Goal: Transaction & Acquisition: Purchase product/service

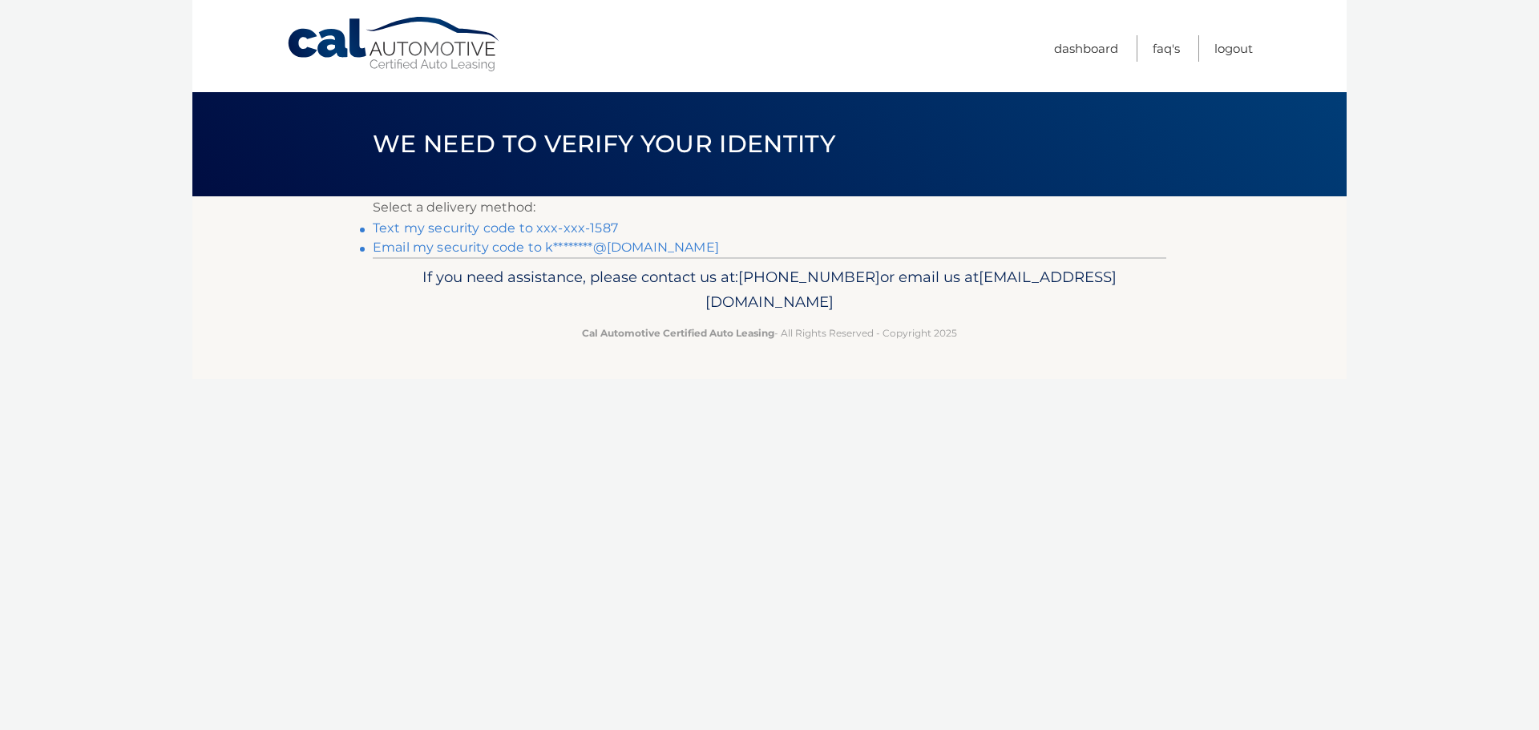
click at [468, 229] on link "Text my security code to xxx-xxx-1587" at bounding box center [495, 227] width 245 height 15
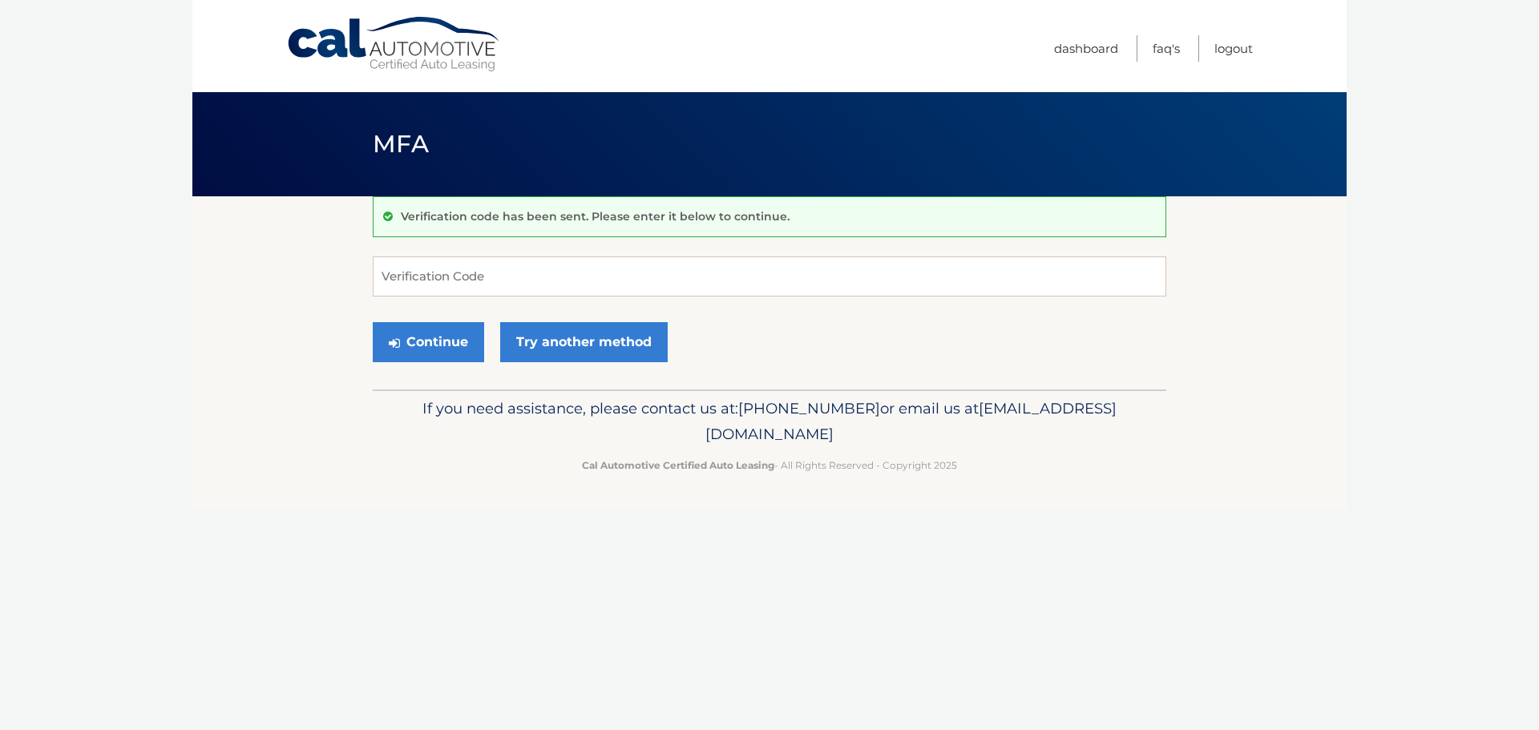
click at [490, 299] on form "Verification Code Continue Try another method" at bounding box center [769, 313] width 793 height 114
click at [495, 277] on input "Verification Code" at bounding box center [769, 276] width 793 height 40
type input "737193"
click at [373, 322] on button "Continue" at bounding box center [428, 342] width 111 height 40
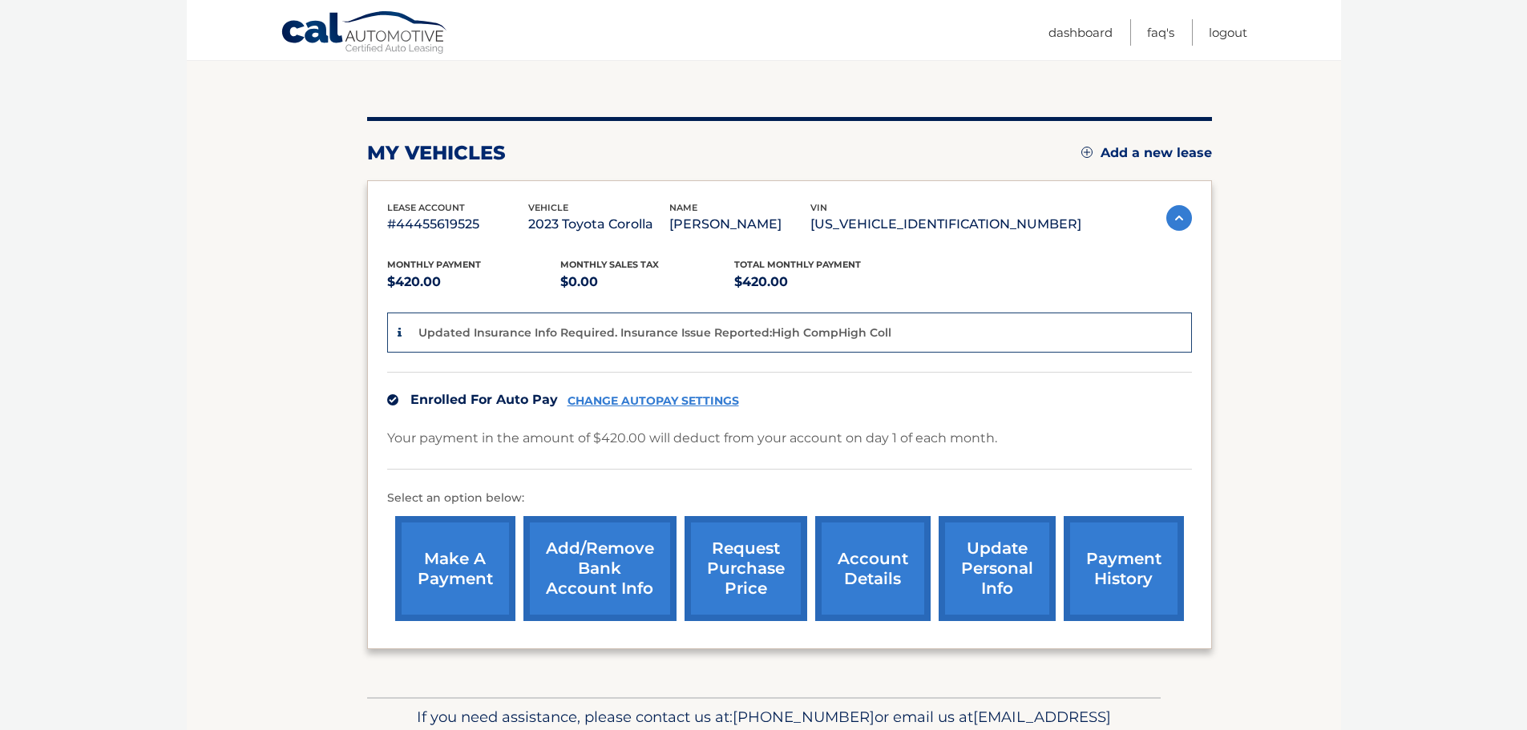
scroll to position [160, 0]
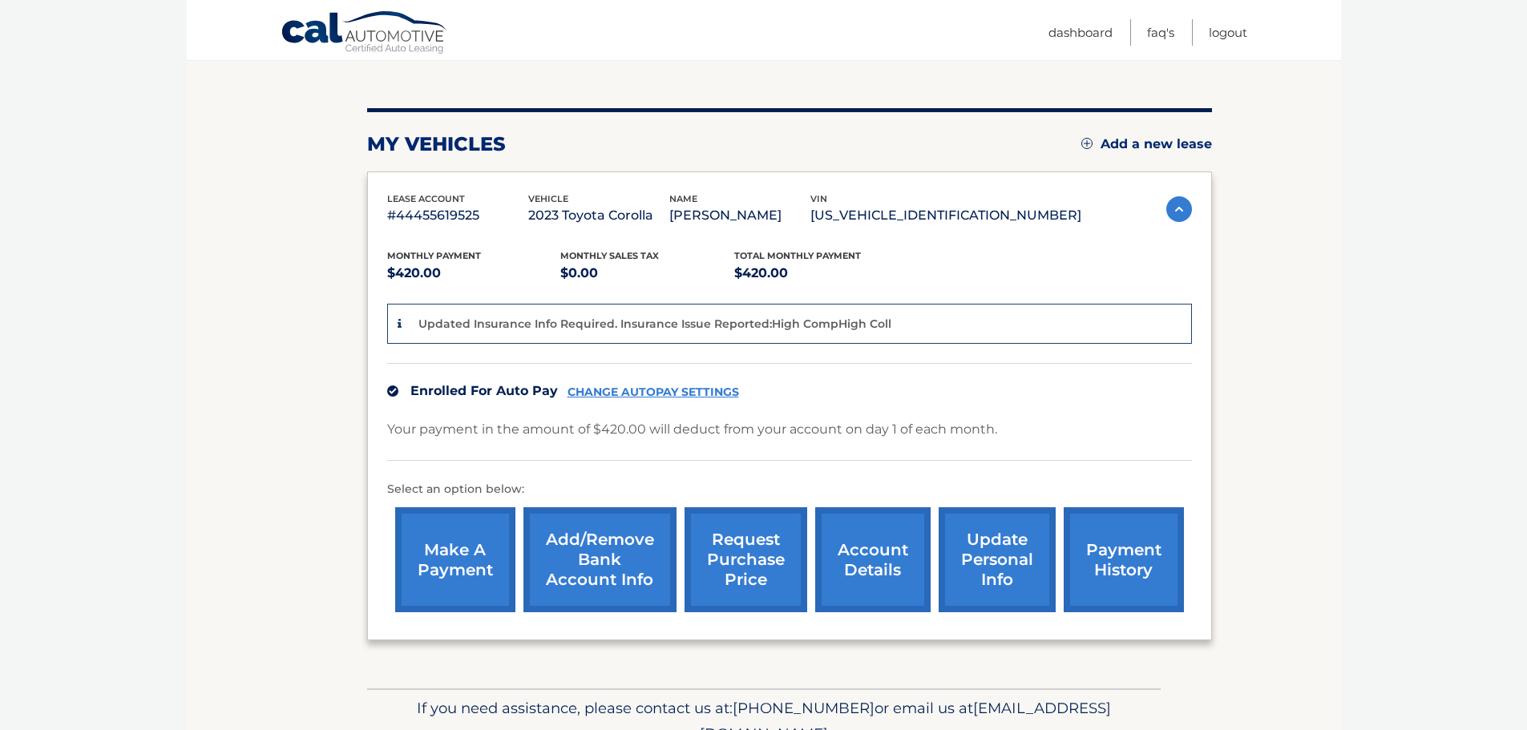
click at [485, 608] on link "make a payment" at bounding box center [455, 559] width 120 height 105
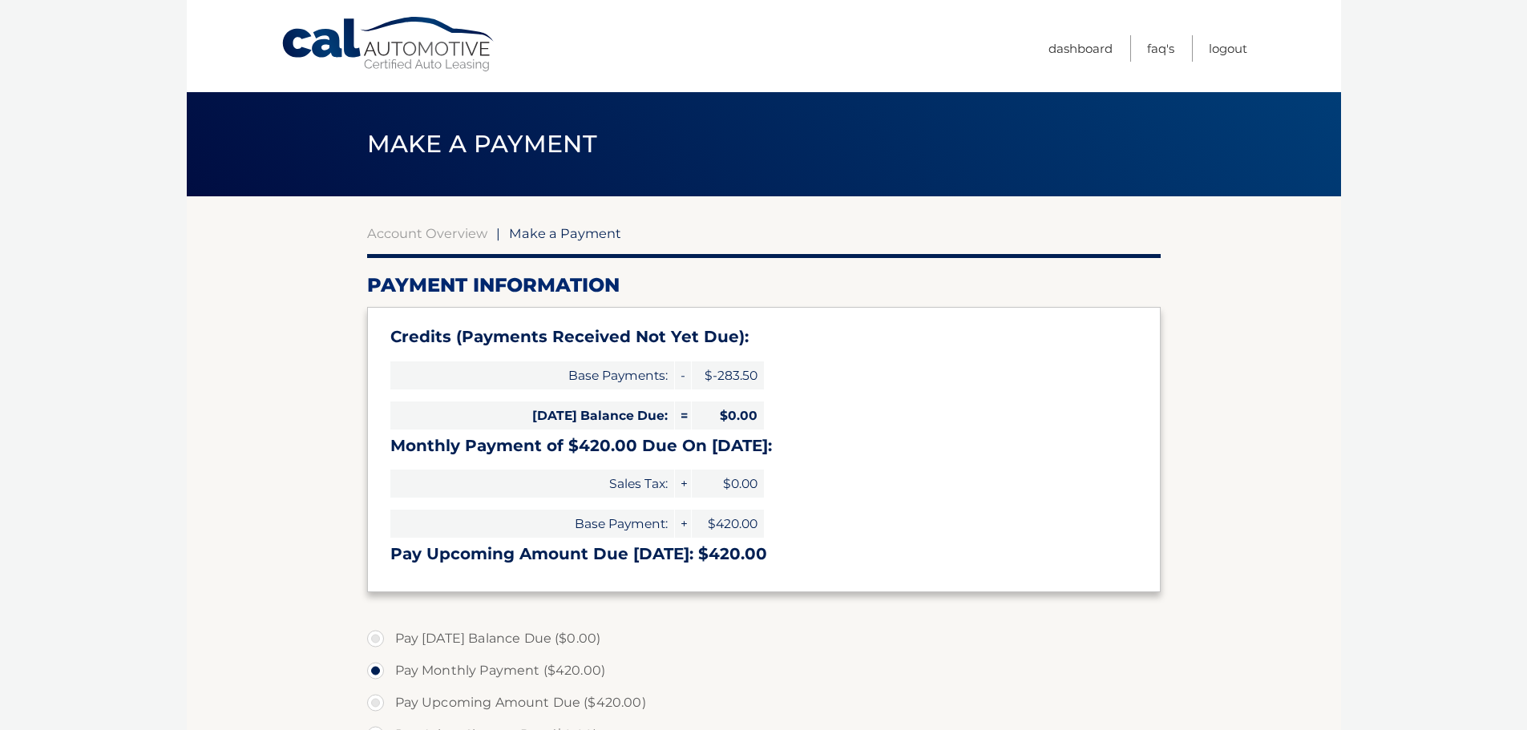
select select "YjRkOWEyODItOGMzYS00NTJiLWE3ZjQtOTg3ZTUzMzMyNDFk"
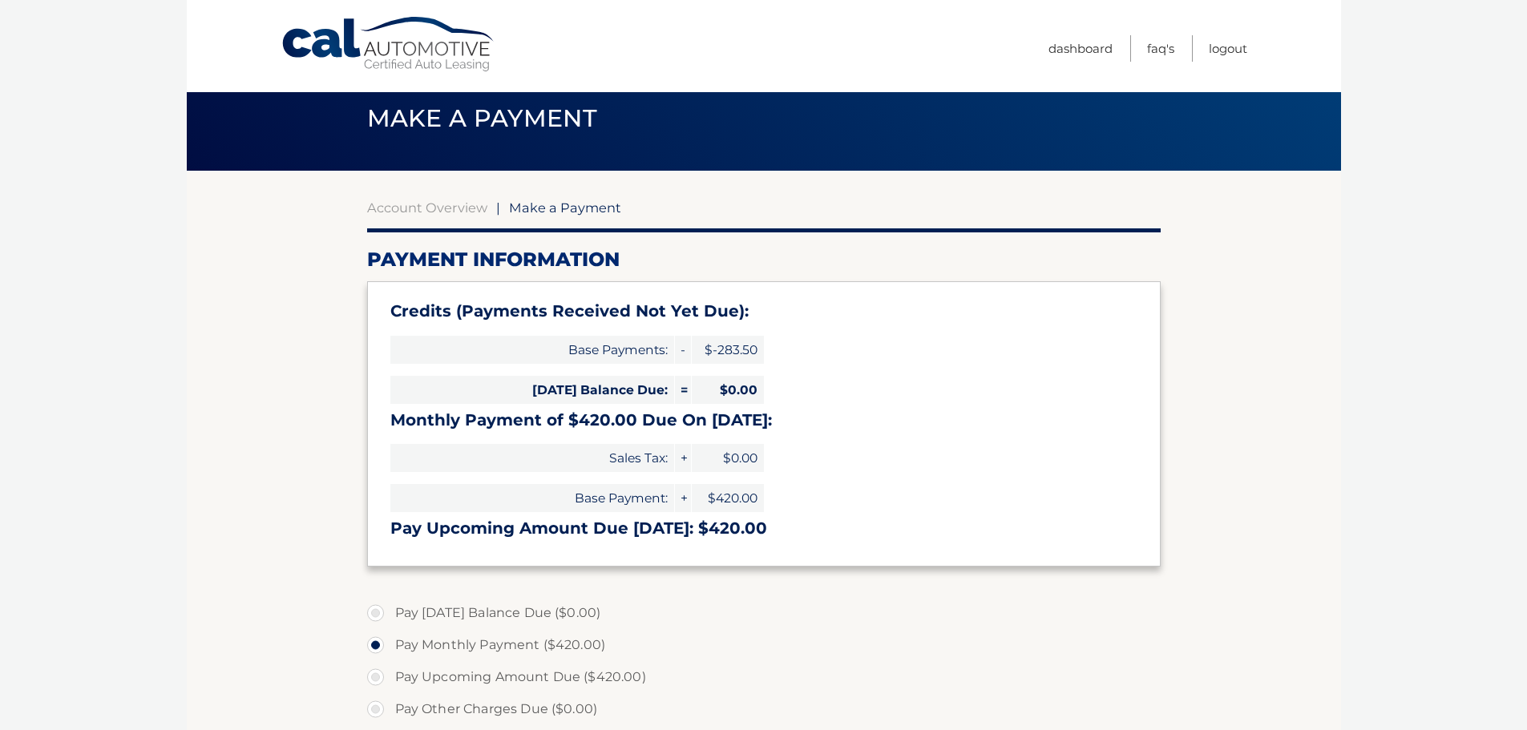
scroll to position [80, 0]
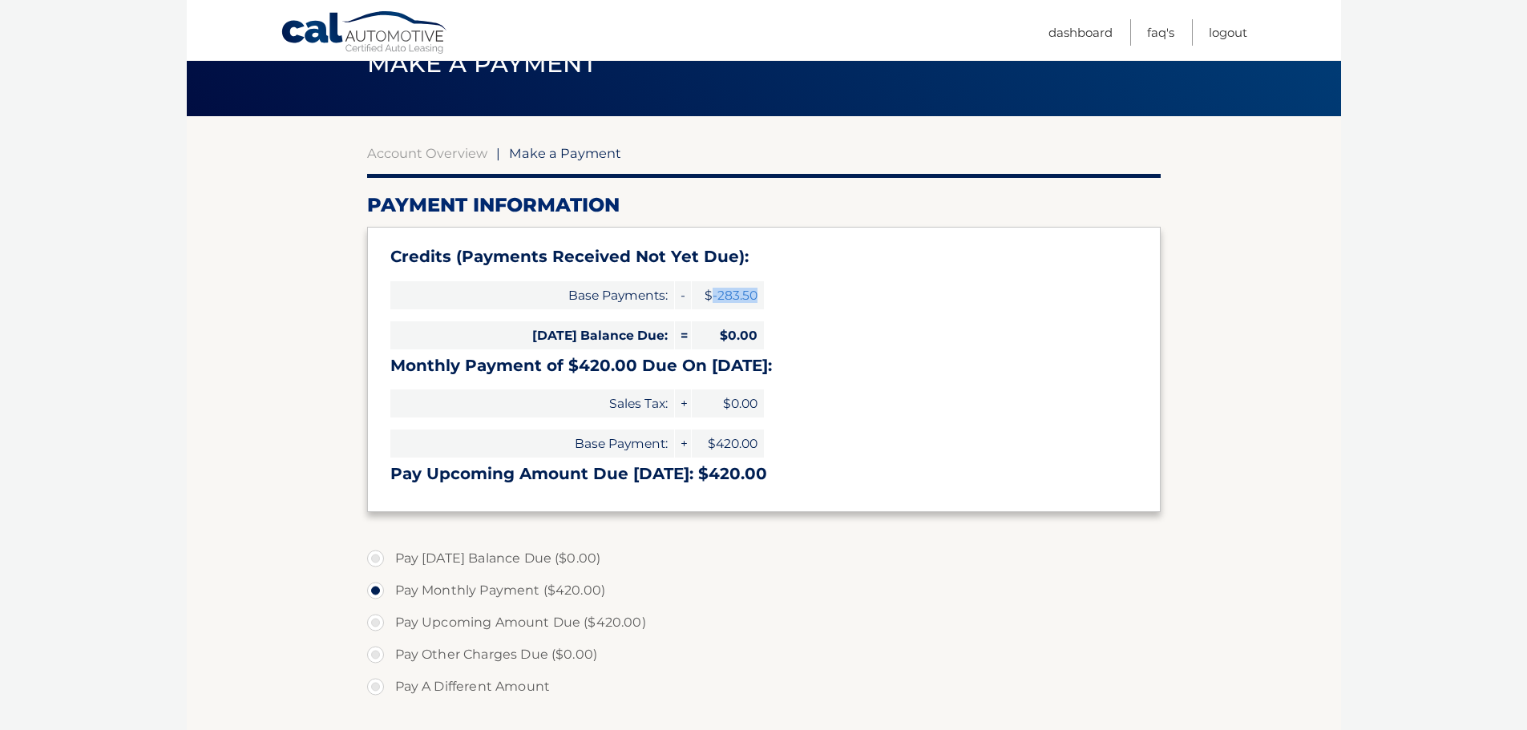
drag, startPoint x: 710, startPoint y: 299, endPoint x: 815, endPoint y: 297, distance: 105.0
click at [815, 297] on div "Credits (Payments Received Not Yet Due): Base Payments: - $-283.50 [DATE] Balan…" at bounding box center [763, 369] width 793 height 284
click at [708, 306] on span "$-283.50" at bounding box center [728, 295] width 72 height 28
drag, startPoint x: 699, startPoint y: 289, endPoint x: 678, endPoint y: 334, distance: 49.5
click at [787, 309] on div "Credits (Payments Received Not Yet Due): Base Payments: - $-283.50 [DATE] Balan…" at bounding box center [763, 369] width 793 height 284
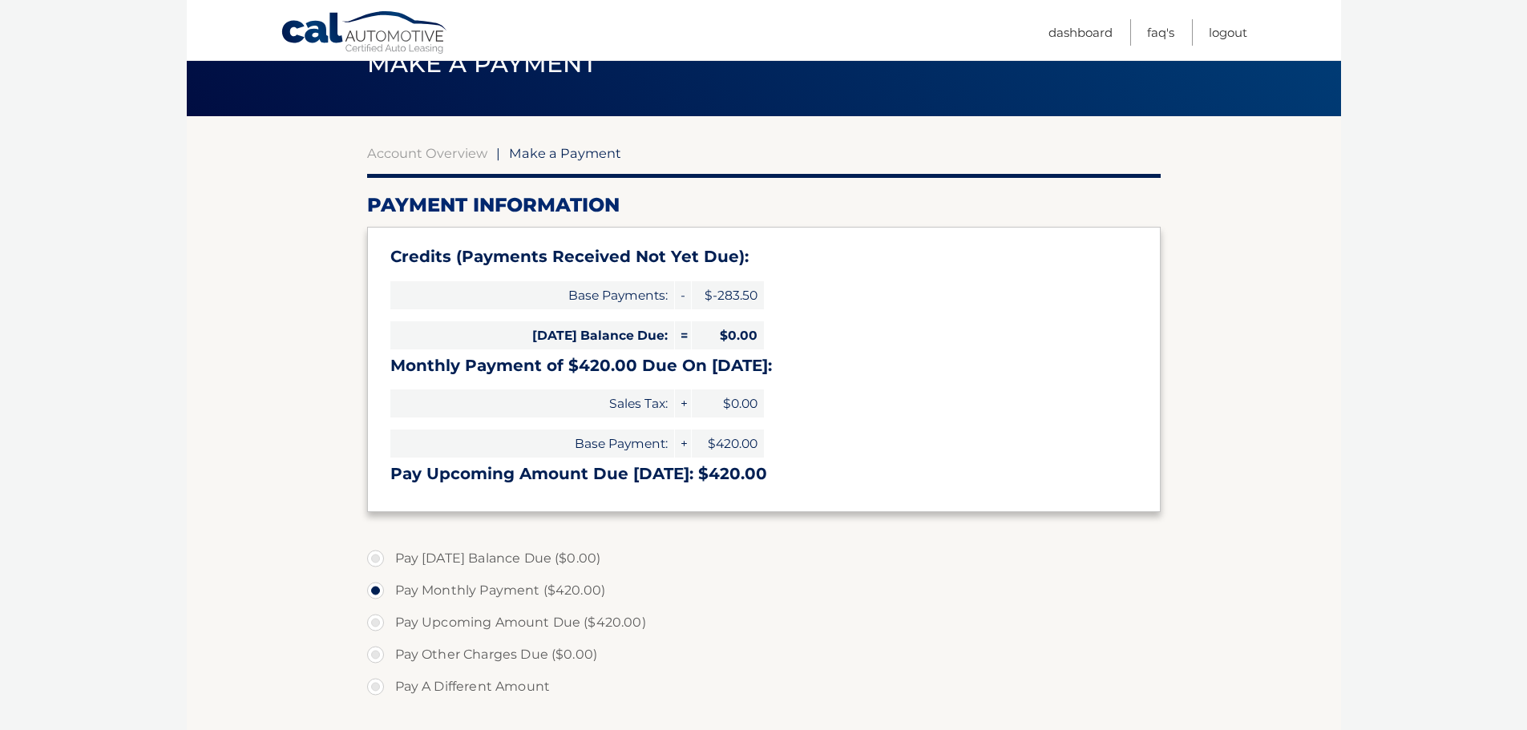
click at [676, 335] on span "=" at bounding box center [683, 335] width 16 height 28
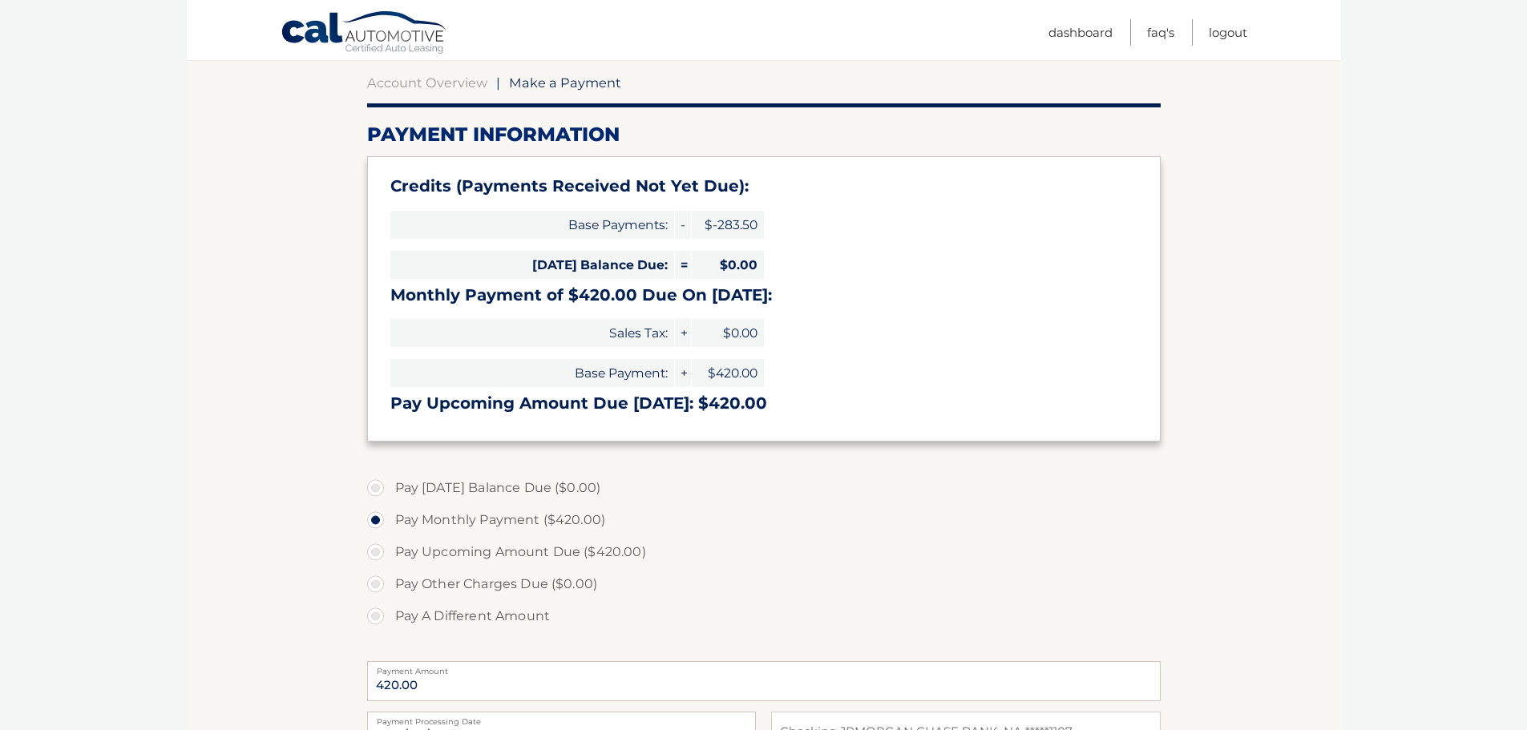
scroll to position [160, 0]
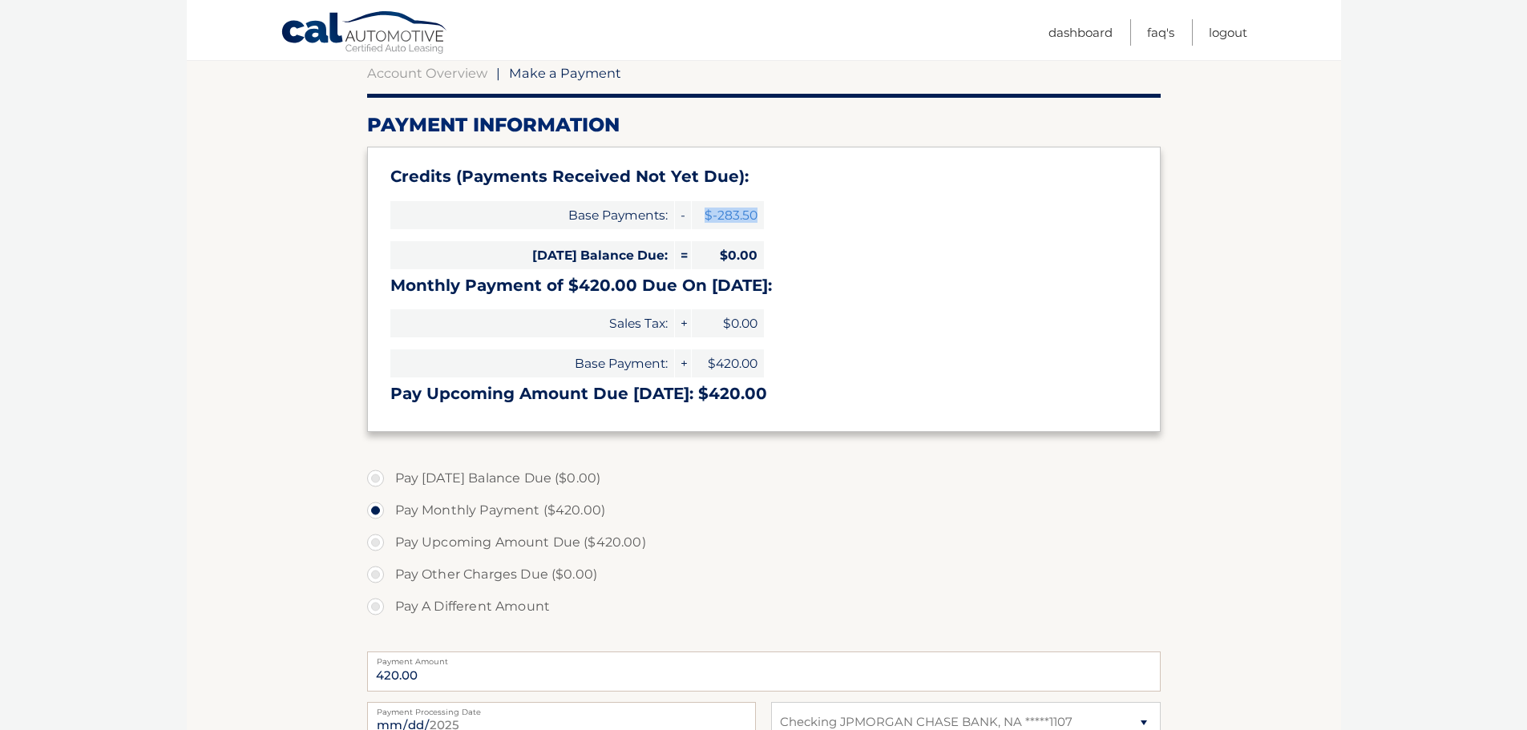
drag, startPoint x: 696, startPoint y: 217, endPoint x: 784, endPoint y: 232, distance: 88.7
click at [784, 232] on div "Credits (Payments Received Not Yet Due): Base Payments: - $-283.50 [DATE] Balan…" at bounding box center [763, 289] width 793 height 284
click at [698, 321] on span "$0.00" at bounding box center [728, 323] width 72 height 28
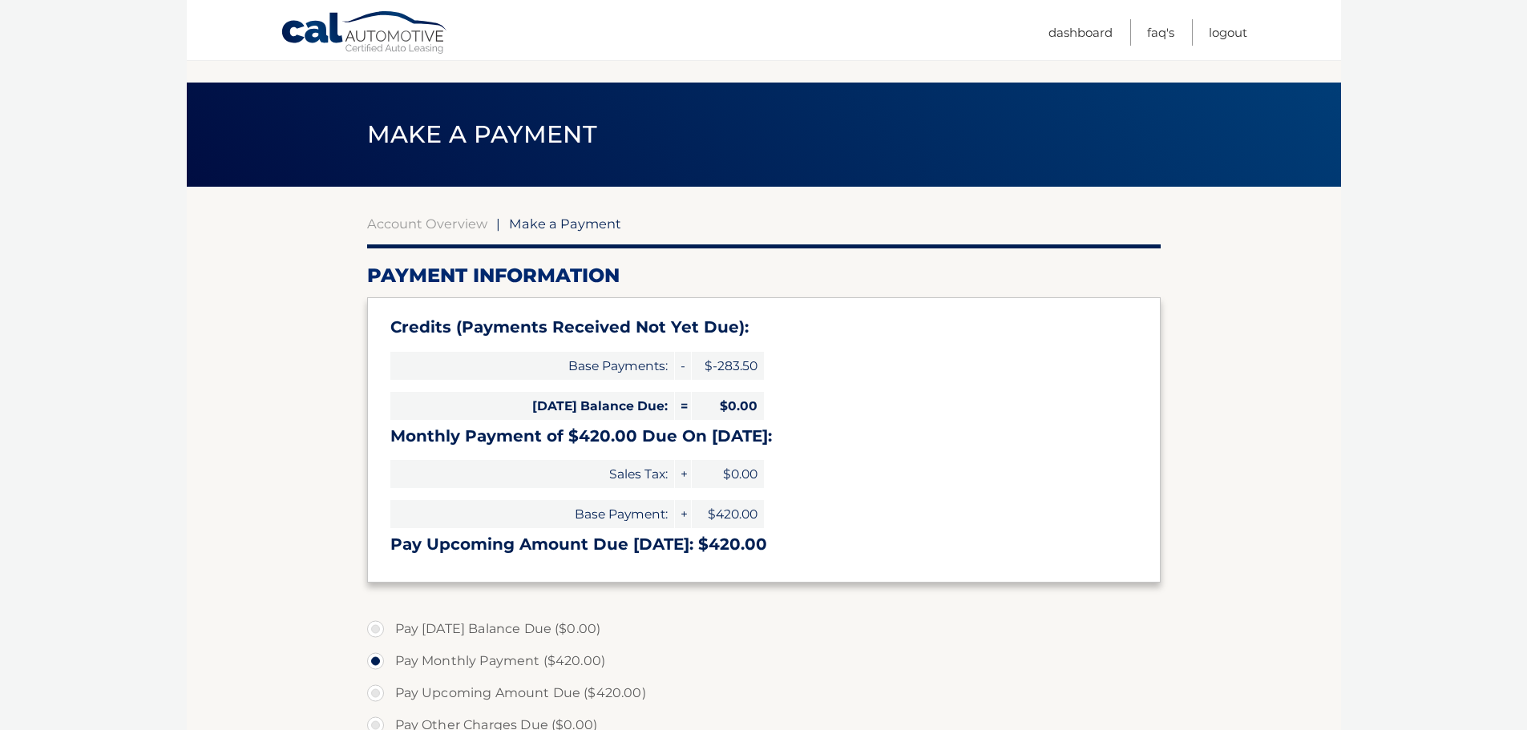
scroll to position [0, 0]
